Goal: Answer question/provide support: Share knowledge or assist other users

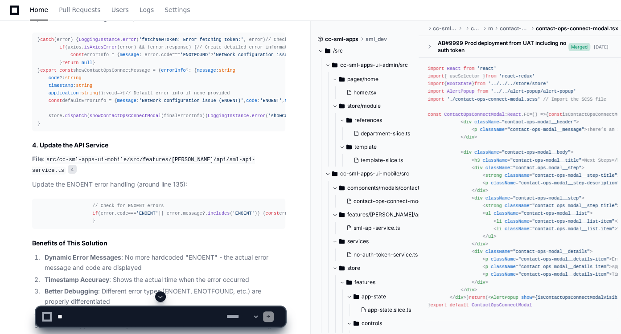
scroll to position [2136, 0]
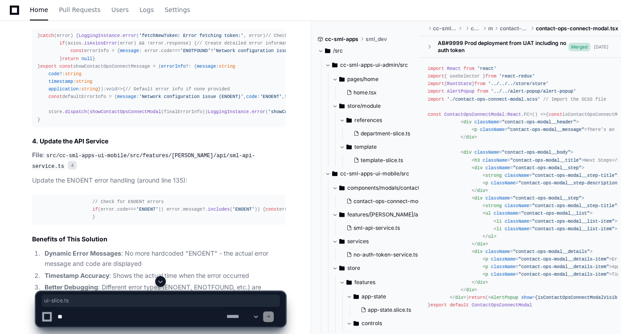
drag, startPoint x: 188, startPoint y: 106, endPoint x: 222, endPoint y: 104, distance: 33.5
copy code "ui-slice.ts"
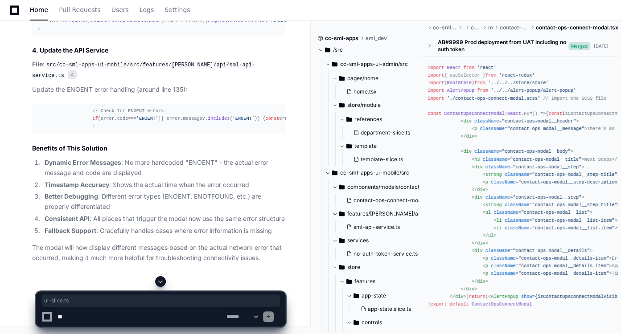
scroll to position [2224, 0]
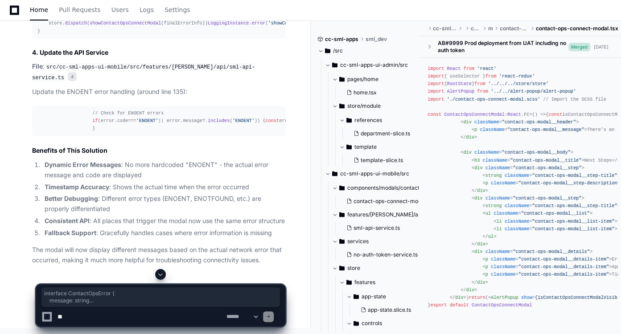
drag, startPoint x: 46, startPoint y: 89, endPoint x: 34, endPoint y: 54, distance: 37.6
copy div "interface ContactOpsError { message : string code ?: string timestamp : string …"
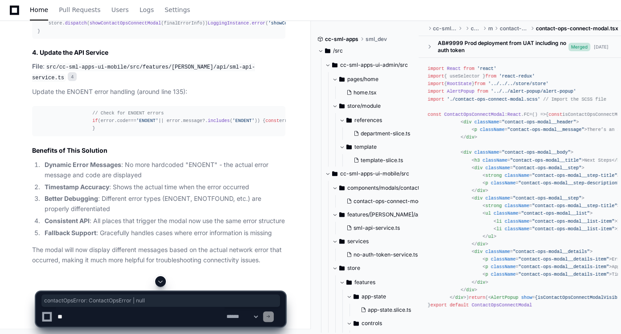
drag, startPoint x: 148, startPoint y: 119, endPoint x: 47, endPoint y: 120, distance: 101.7
copy div "contactOpsError : ContactOpsError | null"
drag, startPoint x: 107, startPoint y: 157, endPoint x: 47, endPoint y: 156, distance: 59.8
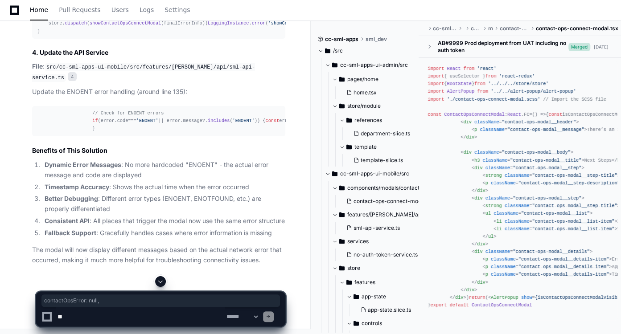
copy div "contactOpsError : null ,"
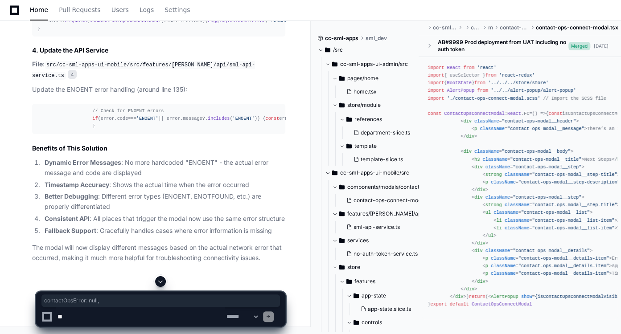
scroll to position [2351, 0]
drag, startPoint x: 168, startPoint y: 100, endPoint x: 65, endPoint y: 99, distance: 103.0
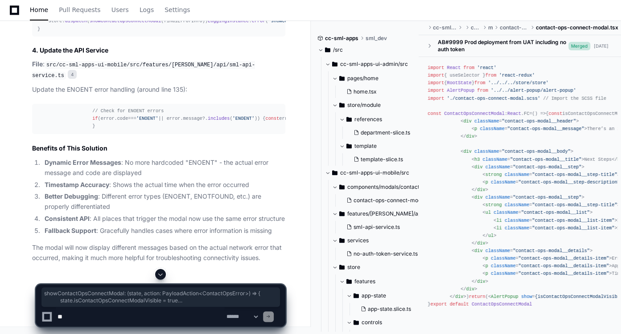
drag, startPoint x: 54, startPoint y: 84, endPoint x: 73, endPoint y: 136, distance: 55.3
copy div "showContactOpsConnectModal : ( state, action : PayloadAction < ContactOpsError …"
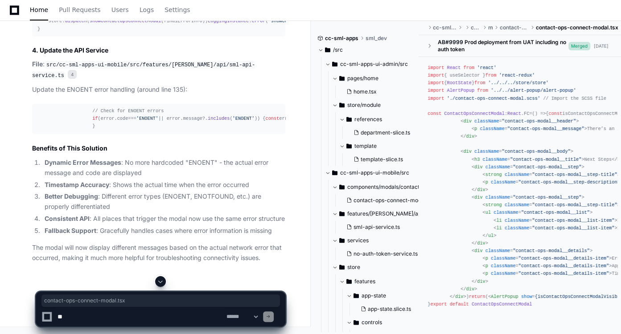
drag, startPoint x: 50, startPoint y: 48, endPoint x: 134, endPoint y: 47, distance: 83.4
copy code "contact-ops-connect-modal.tsx"
drag, startPoint x: 263, startPoint y: 128, endPoint x: 46, endPoint y: 129, distance: 216.7
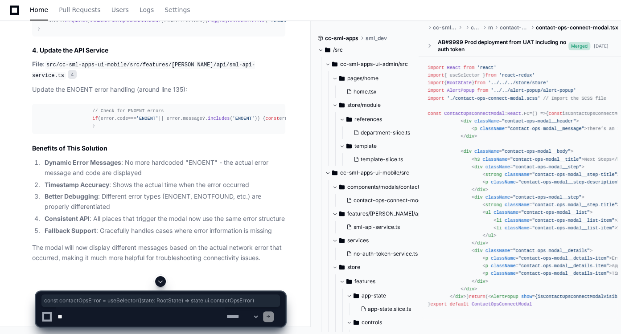
copy div "const contactOpsError = useSelector ( ( state : RootState ) => state. ui . cont…"
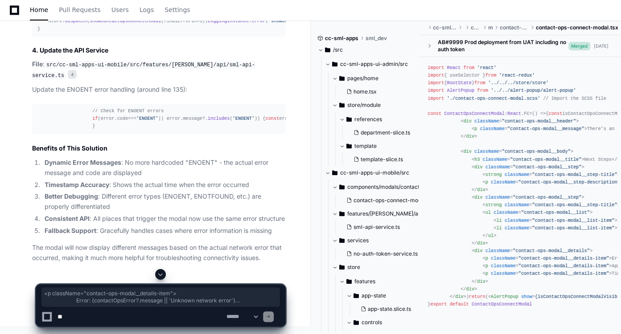
drag, startPoint x: 86, startPoint y: 141, endPoint x: 104, endPoint y: 210, distance: 71.2
copy span "< p className = "contact-ops-modal__details-item" > Error: {contactOpsError?.me…"
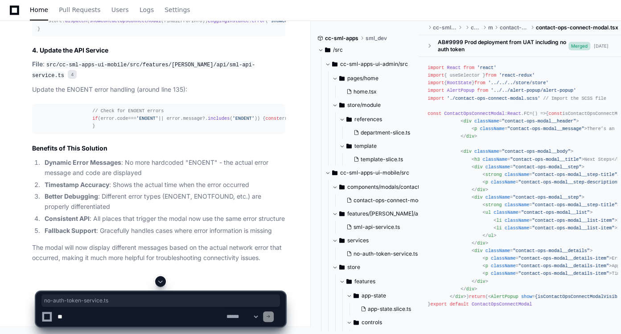
drag, startPoint x: 163, startPoint y: 103, endPoint x: 232, endPoint y: 105, distance: 69.6
copy code "no-auth-token-service.ts"
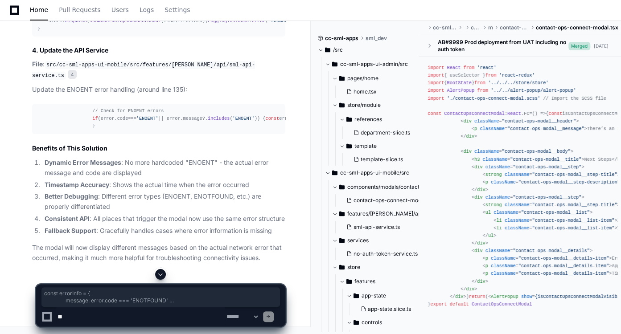
drag, startPoint x: 66, startPoint y: 140, endPoint x: 79, endPoint y: 193, distance: 54.0
copy div "const errorInfo = { message : error. code === 'ENOTFOUND' ? 'Network configurat…"
drag, startPoint x: 45, startPoint y: 142, endPoint x: 57, endPoint y: 176, distance: 35.2
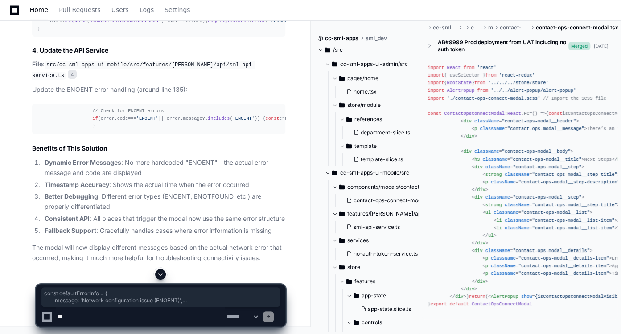
drag, startPoint x: 44, startPoint y: 222, endPoint x: 34, endPoint y: 86, distance: 137.2
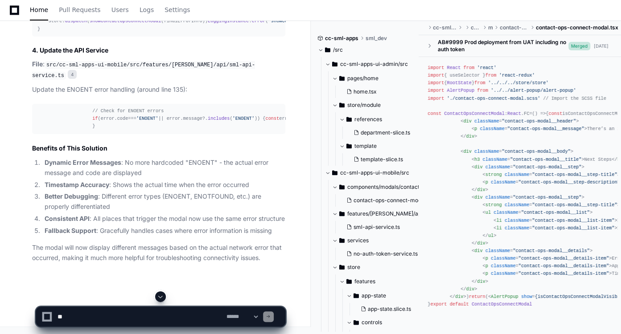
click at [206, 80] on code "src/cc-sml-apps-ui-mobile/src/features/[PERSON_NAME]/api/sml-api-service.ts" at bounding box center [143, 70] width 223 height 19
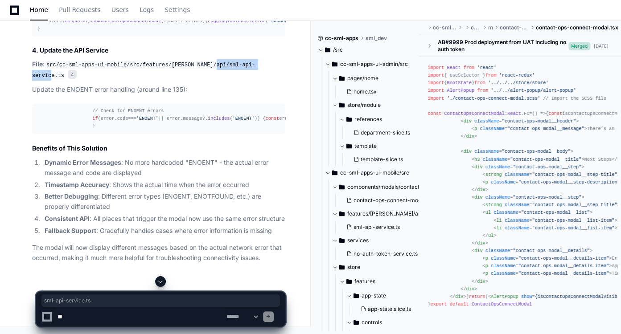
drag, startPoint x: 203, startPoint y: 124, endPoint x: 257, endPoint y: 123, distance: 53.5
click at [255, 80] on code "src/cc-sml-apps-ui-mobile/src/features/[PERSON_NAME]/api/sml-api-service.ts" at bounding box center [143, 70] width 223 height 19
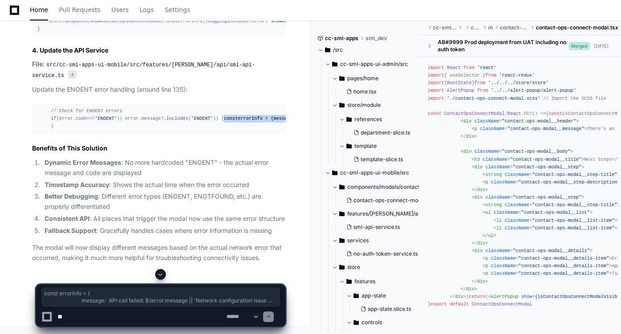
drag, startPoint x: 54, startPoint y: 174, endPoint x: 161, endPoint y: 217, distance: 115.0
click at [161, 130] on div "// Check for ENOENT errors if (error. code === 'ENOENT' || error. message ?. in…" at bounding box center [117, 118] width 243 height 23
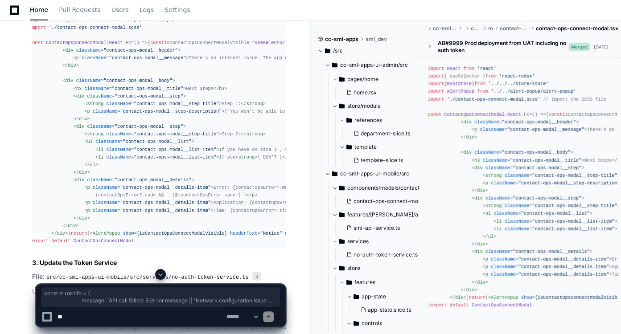
scroll to position [1836, 0]
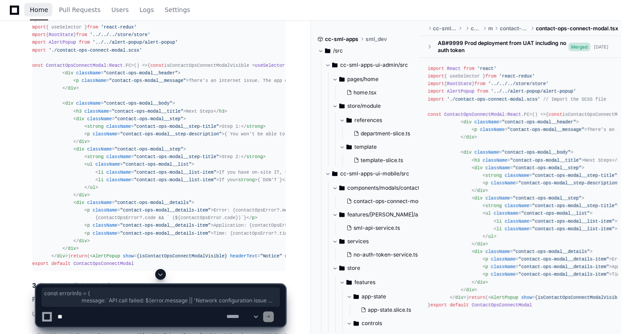
click at [37, 14] on link "Home" at bounding box center [39, 10] width 18 height 21
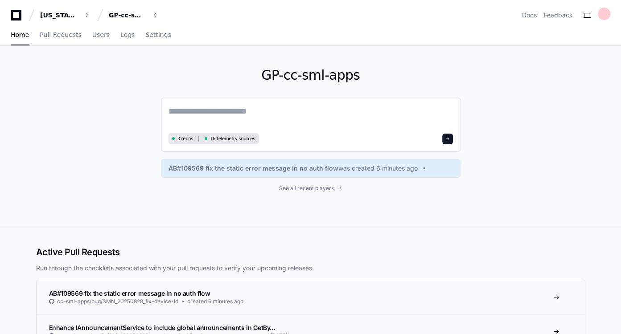
click at [248, 113] on textarea at bounding box center [311, 117] width 284 height 25
type textarea "*"
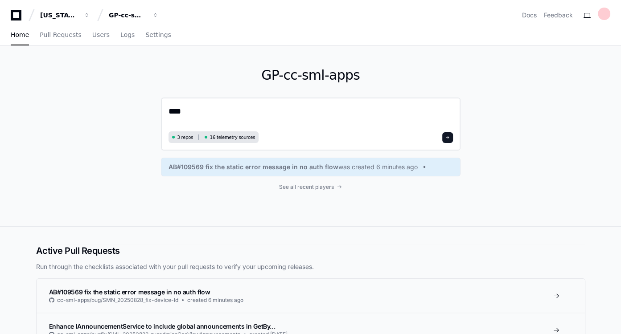
paste textarea "**********"
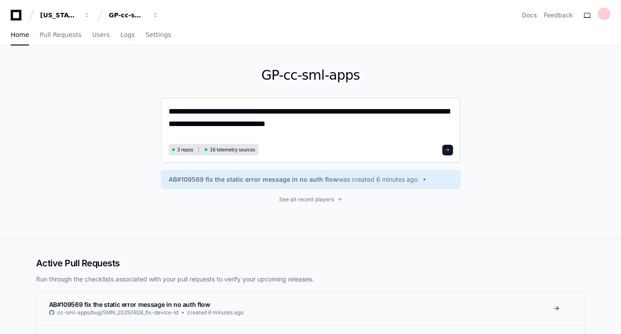
click at [181, 110] on textarea "**********" at bounding box center [311, 123] width 285 height 36
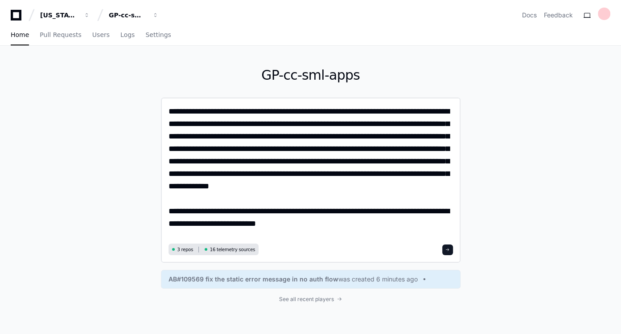
type textarea "**********"
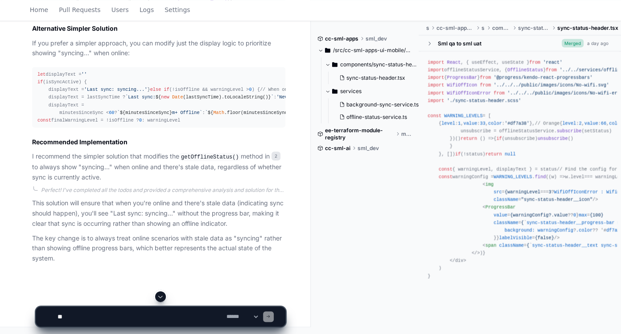
scroll to position [1308, 0]
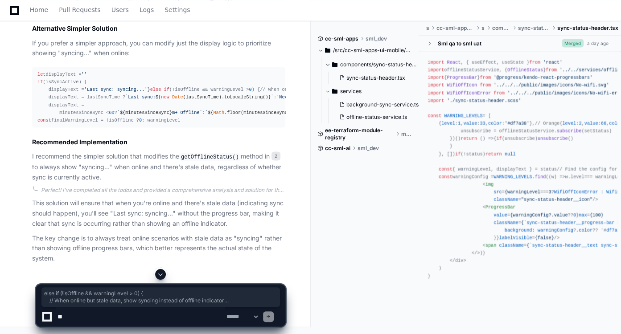
drag, startPoint x: 41, startPoint y: 87, endPoint x: 41, endPoint y: 109, distance: 22.3
click at [41, 109] on div "let displayText = '' if (isSyncActive) { displayText = 'Last sync: syncing...' …" at bounding box center [158, 97] width 243 height 54
drag, startPoint x: 185, startPoint y: 171, endPoint x: 37, endPoint y: 165, distance: 148.6
click at [37, 124] on div "let displayText = '' if (isSyncActive) { displayText = 'Last sync: syncing...' …" at bounding box center [158, 97] width 243 height 54
click at [119, 124] on div "let displayText = '' if (isSyncActive) { displayText = 'Last sync: syncing...' …" at bounding box center [158, 97] width 243 height 54
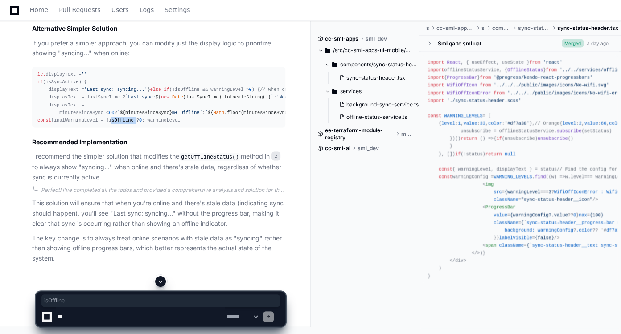
click at [119, 124] on div "let displayText = '' if (isSyncActive) { displayText = 'Last sync: syncing...' …" at bounding box center [158, 97] width 243 height 54
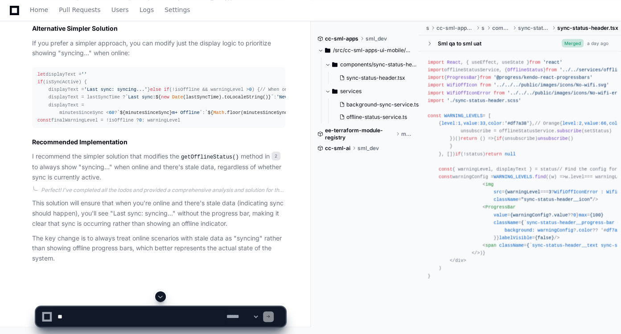
click at [172, 247] on div "Perfect! I've completed all the todos and provided a comprehensive analysis and…" at bounding box center [158, 224] width 253 height 77
click at [125, 325] on textarea at bounding box center [140, 317] width 169 height 20
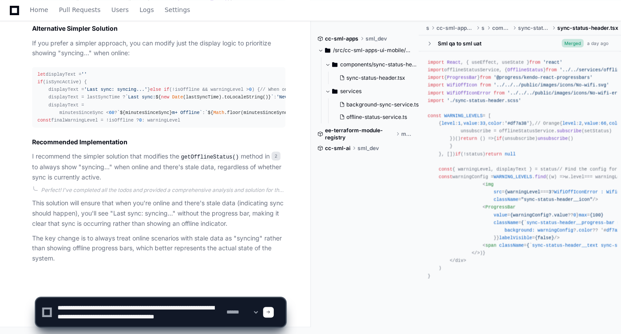
scroll to position [3, 0]
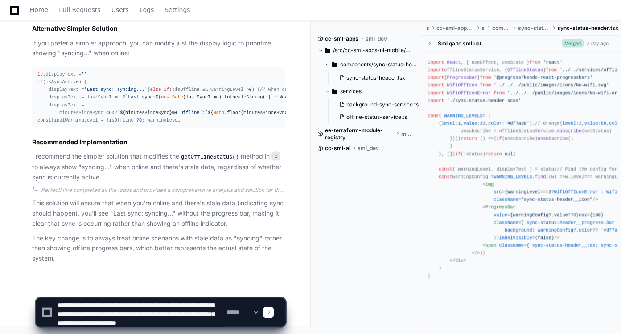
type textarea "**********"
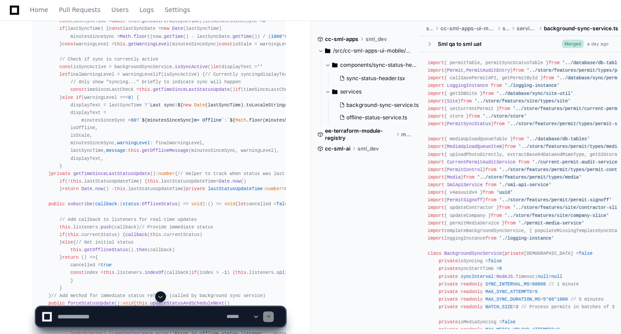
scroll to position [2037, 0]
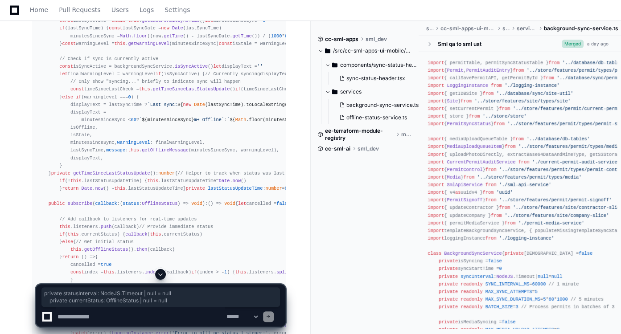
drag, startPoint x: 177, startPoint y: 54, endPoint x: 48, endPoint y: 49, distance: 129.4
click at [48, 49] on div "class OfflineStatusService { private readonly WARNING_THRESHOLDS = getThreshold…" at bounding box center [158, 81] width 243 height 603
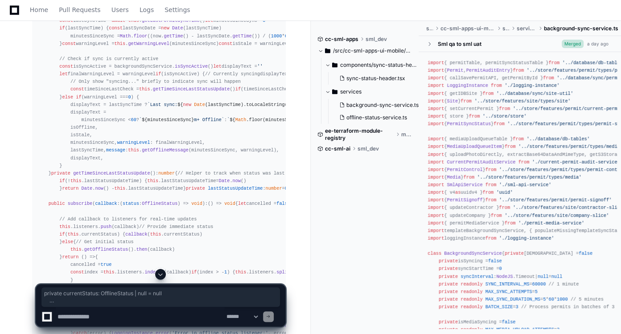
drag, startPoint x: 47, startPoint y: 55, endPoint x: 93, endPoint y: 102, distance: 65.6
click at [93, 102] on div "class OfflineStatusService { private readonly WARNING_THRESHOLDS = getThreshold…" at bounding box center [158, 81] width 243 height 603
drag, startPoint x: 55, startPoint y: 151, endPoint x: 45, endPoint y: 140, distance: 14.5
click at [45, 140] on div "class OfflineStatusService { private readonly WARNING_THRESHOLDS = getThreshold…" at bounding box center [158, 81] width 243 height 603
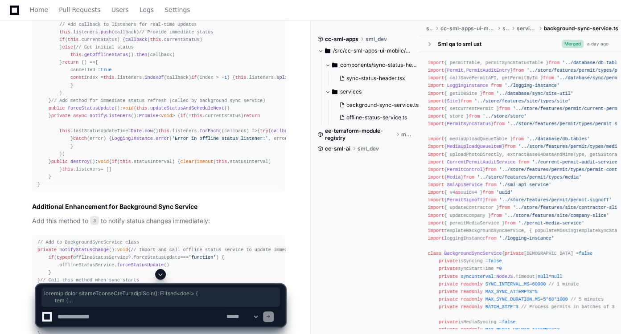
scroll to position [2261, 0]
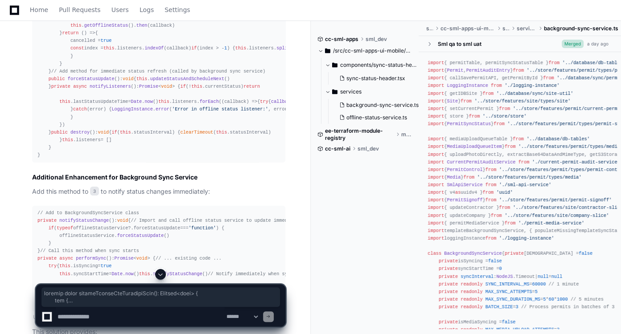
drag, startPoint x: 47, startPoint y: 69, endPoint x: 66, endPoint y: 194, distance: 126.8
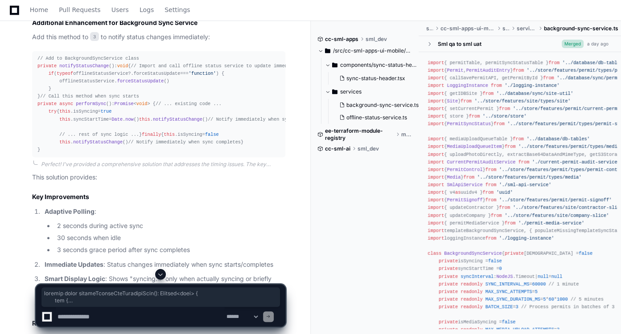
scroll to position [2417, 0]
drag, startPoint x: 54, startPoint y: 155, endPoint x: 41, endPoint y: 58, distance: 97.6
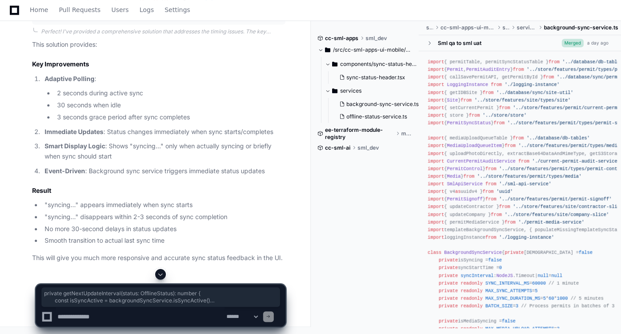
scroll to position [2694, 0]
drag, startPoint x: 66, startPoint y: 101, endPoint x: 76, endPoint y: 158, distance: 57.5
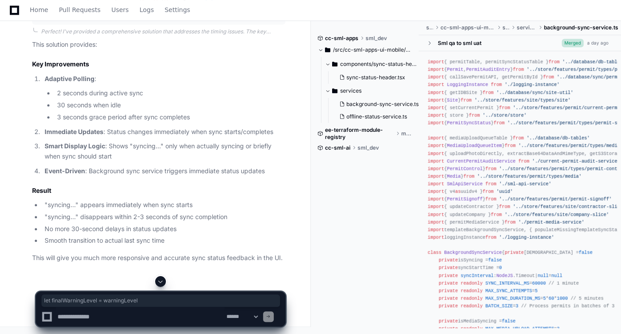
drag, startPoint x: 152, startPoint y: 63, endPoint x: 56, endPoint y: 62, distance: 95.9
drag, startPoint x: 123, startPoint y: 98, endPoint x: 66, endPoint y: 99, distance: 56.6
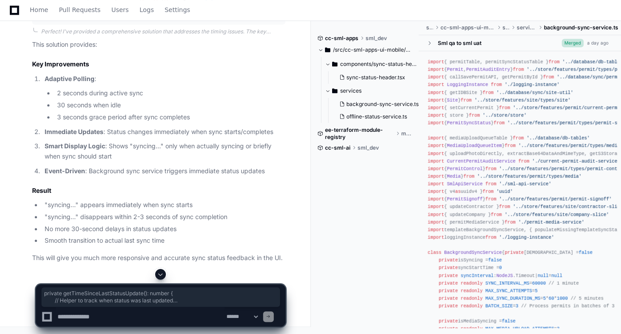
drag, startPoint x: 59, startPoint y: 212, endPoint x: 44, endPoint y: 164, distance: 50.1
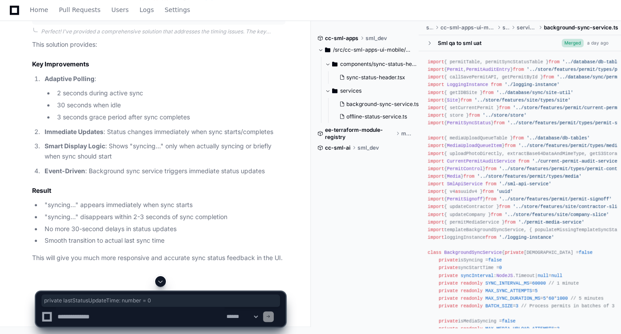
drag, startPoint x: 157, startPoint y: 225, endPoint x: 46, endPoint y: 227, distance: 111.0
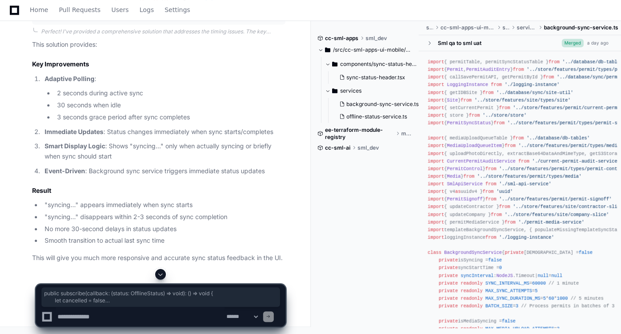
drag, startPoint x: 56, startPoint y: 232, endPoint x: 42, endPoint y: 74, distance: 159.3
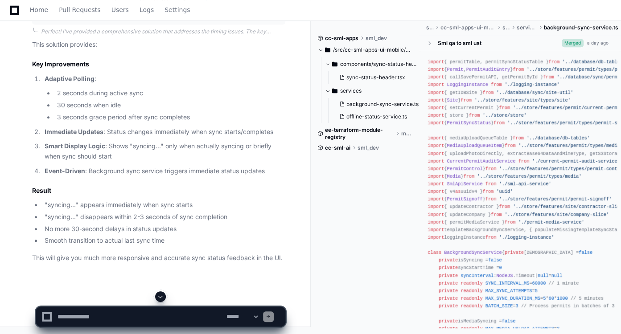
scroll to position [3150, 0]
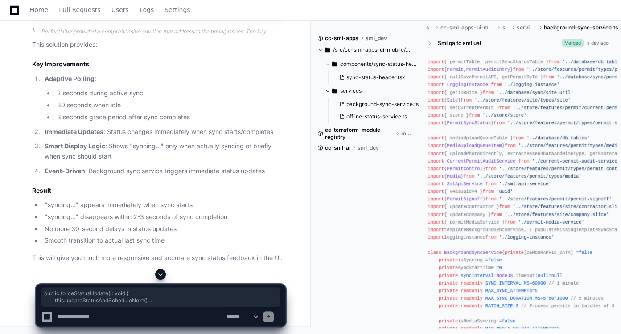
drag, startPoint x: 61, startPoint y: 126, endPoint x: 45, endPoint y: 113, distance: 20.9
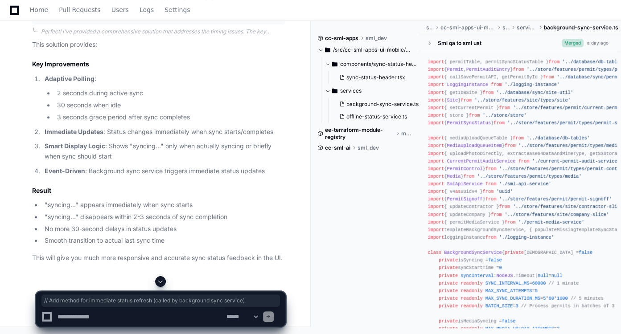
drag, startPoint x: 248, startPoint y: 28, endPoint x: 39, endPoint y: 32, distance: 209.6
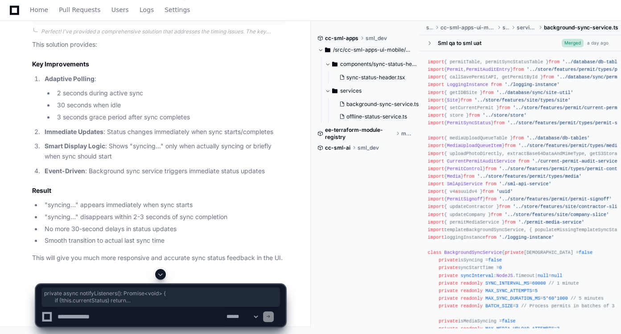
drag, startPoint x: 54, startPoint y: 162, endPoint x: 45, endPoint y: 72, distance: 90.5
drag, startPoint x: 48, startPoint y: 135, endPoint x: 31, endPoint y: 100, distance: 38.7
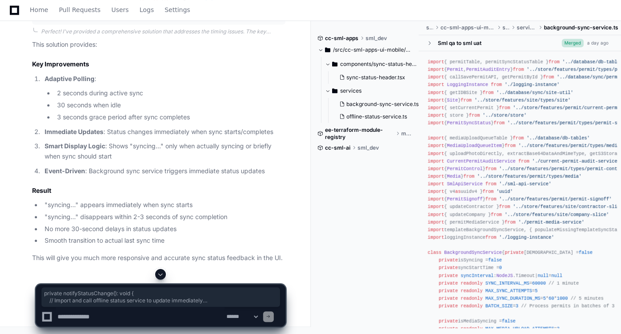
scroll to position [3522, 0]
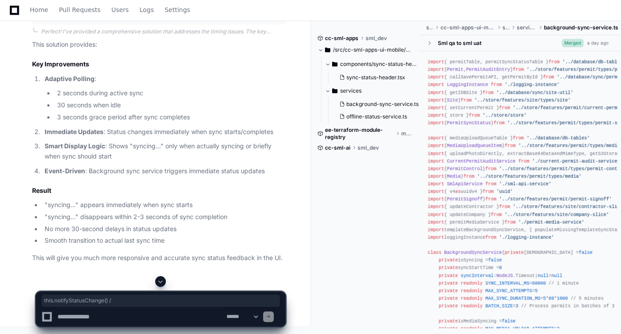
drag, startPoint x: 54, startPoint y: 85, endPoint x: 126, endPoint y: 87, distance: 72.2
